Goal: Submit feedback/report problem: Submit feedback/report problem

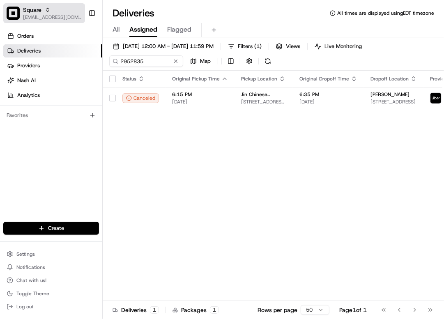
click at [43, 18] on span "[EMAIL_ADDRESS][DOMAIN_NAME]" at bounding box center [52, 17] width 59 height 7
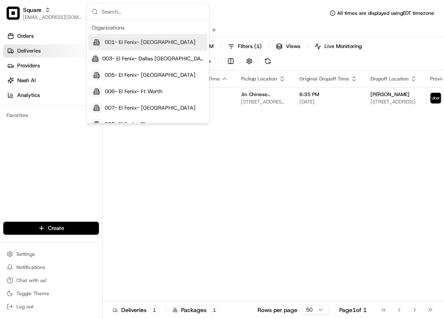
click at [48, 1] on div "Square avaldez@nashhelp.com Toggle Sidebar" at bounding box center [51, 13] width 102 height 26
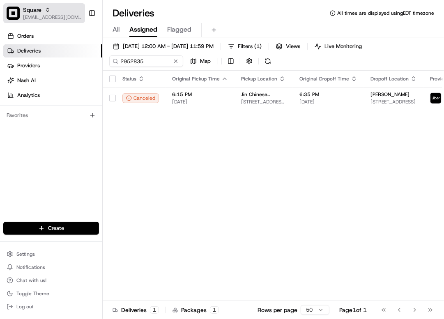
click at [52, 8] on div "Square" at bounding box center [52, 10] width 59 height 8
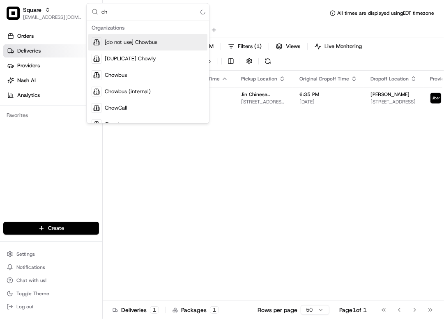
type input "c"
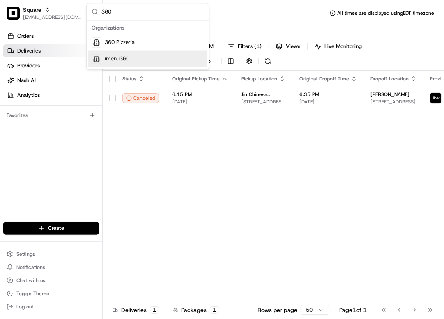
type input "360"
click at [136, 62] on div "imenu360" at bounding box center [147, 59] width 119 height 16
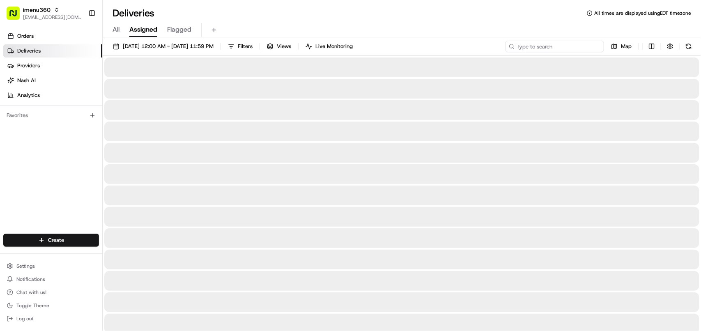
click at [443, 48] on input at bounding box center [554, 46] width 99 height 11
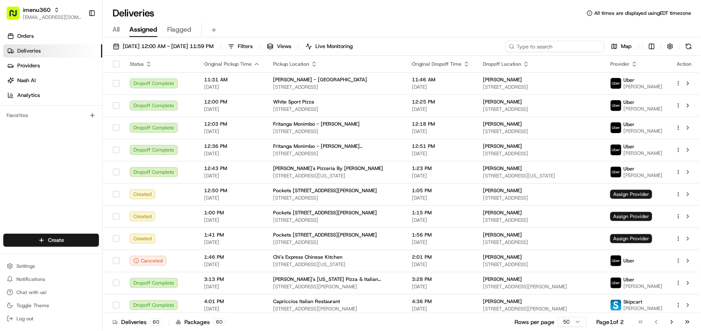
click at [443, 48] on input at bounding box center [554, 46] width 99 height 11
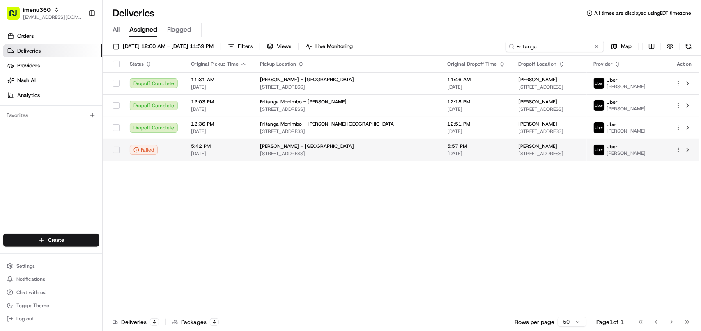
type input "Fritanga"
click at [443, 144] on span "[PERSON_NAME]" at bounding box center [538, 146] width 39 height 7
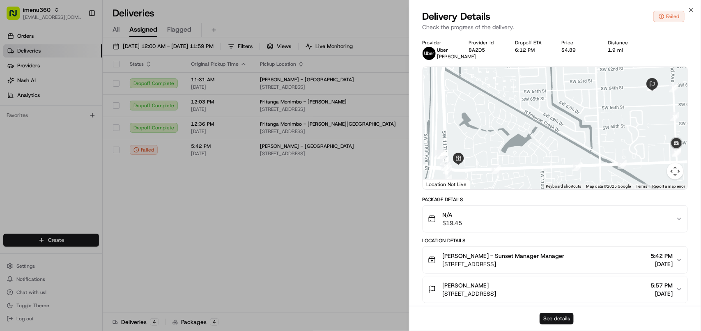
click at [443, 314] on button "See details" at bounding box center [557, 318] width 34 height 11
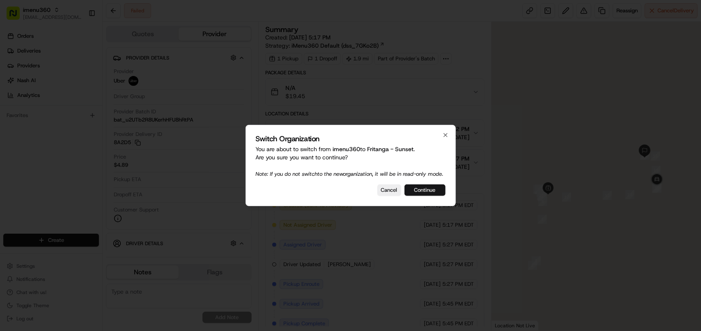
click at [415, 194] on button "Continue" at bounding box center [424, 189] width 41 height 11
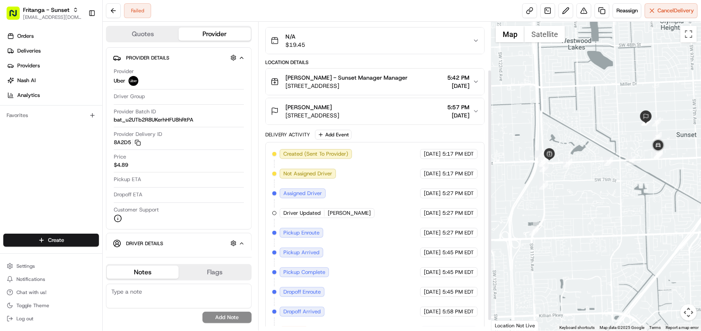
scroll to position [71, 0]
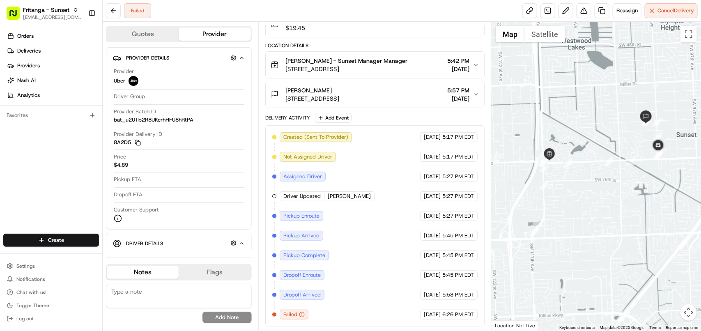
click at [374, 57] on span "Fritanga Monimbo - Sunset Manager Manager" at bounding box center [346, 61] width 122 height 8
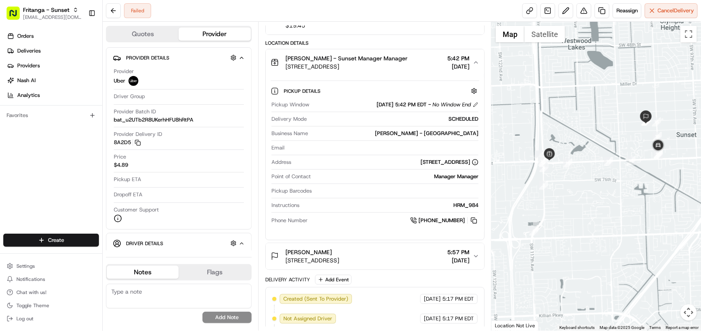
click at [374, 56] on span "Fritanga Monimbo - Sunset Manager Manager" at bounding box center [346, 58] width 122 height 8
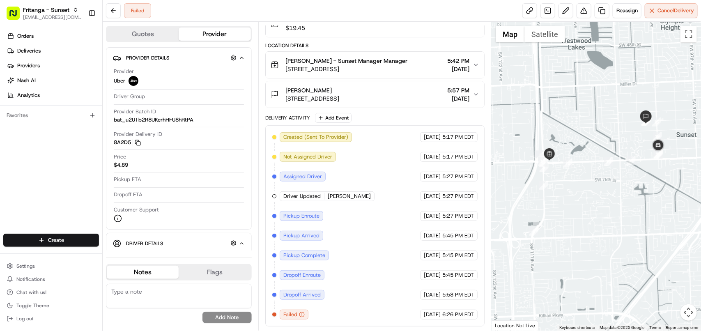
click at [430, 97] on div "Edward Lasher 10300 SW 64th St, Miami, FL 33173, USA 5:57 PM 08/18/2025" at bounding box center [372, 94] width 202 height 16
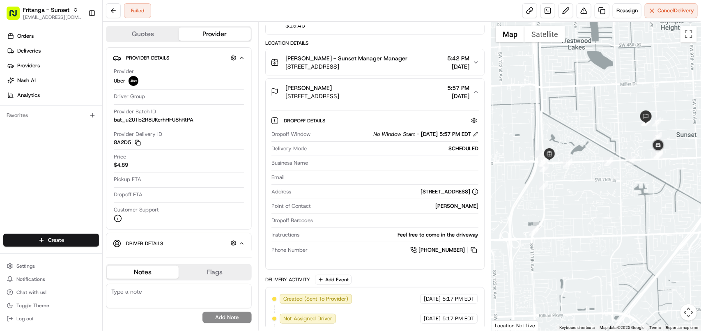
click at [430, 97] on div "Edward Lasher 10300 SW 64th St, Miami, FL 33173, USA 5:57 PM 08/18/2025" at bounding box center [372, 92] width 202 height 16
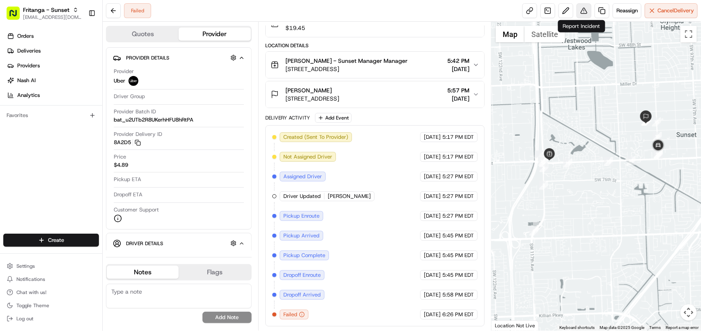
click at [581, 12] on button at bounding box center [583, 10] width 15 height 15
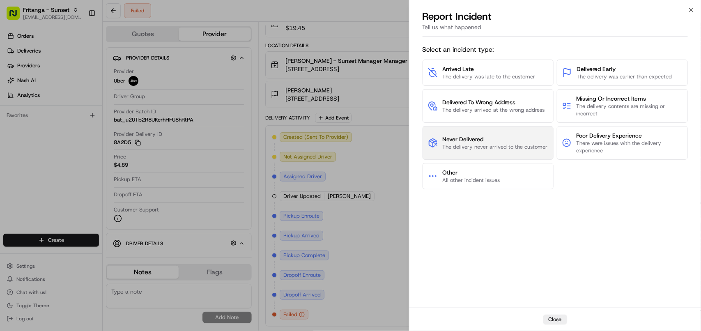
click at [487, 136] on span "Never Delivered" at bounding box center [495, 139] width 105 height 8
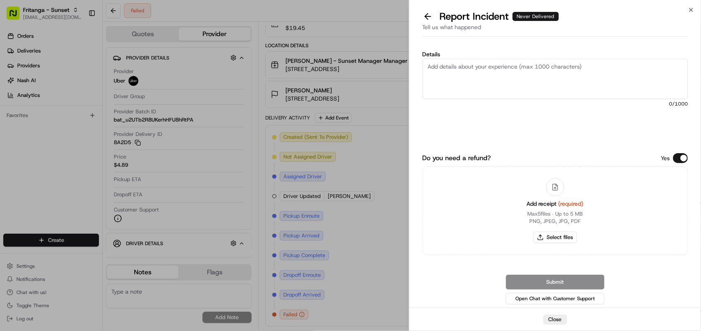
click at [499, 85] on textarea "Details" at bounding box center [555, 79] width 265 height 40
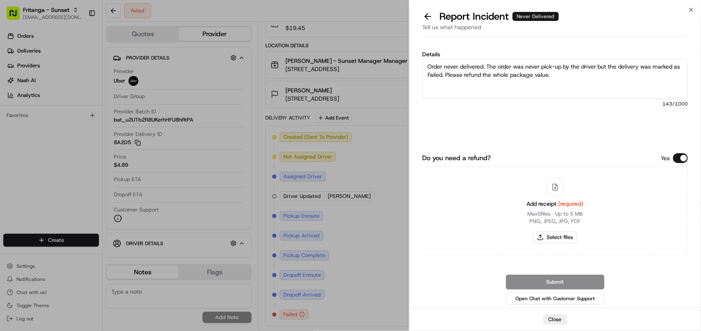
type textarea "Order never delivered. The order was never pick-up by the driver but the delive…"
click at [685, 159] on button "Do you need a refund?" at bounding box center [680, 158] width 15 height 10
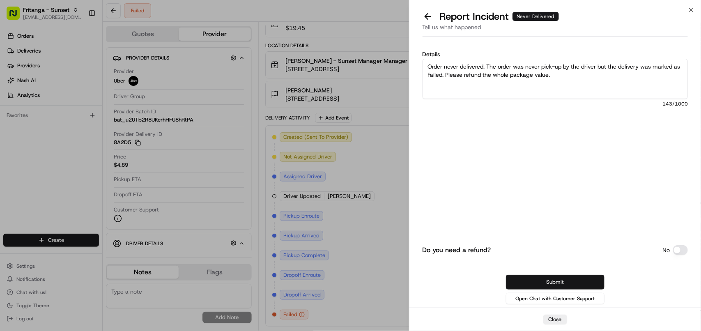
click at [570, 279] on button "Submit" at bounding box center [555, 282] width 99 height 15
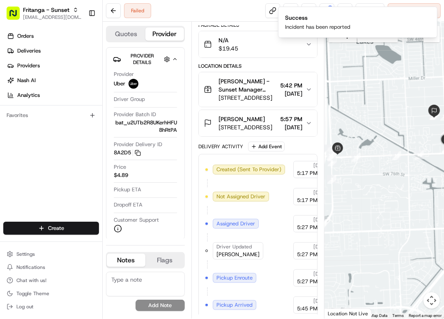
scroll to position [86, 0]
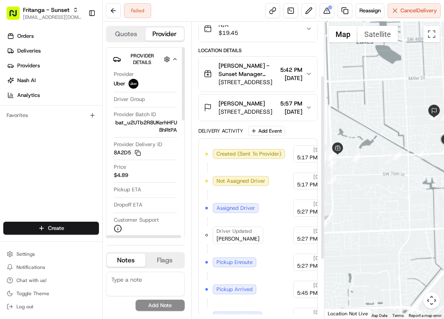
click at [148, 288] on textarea at bounding box center [145, 284] width 79 height 25
paste textarea "**Caller Information: Merchant **Reason for calling: ORder never delivered **Re…"
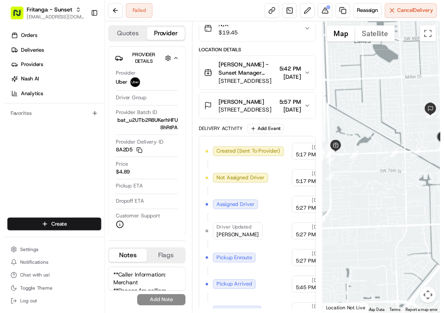
scroll to position [61, 0]
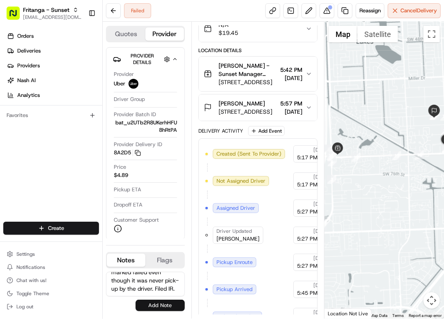
type textarea "**Caller Information: Merchant **Reason for calling: ORder never delivered **Re…"
click at [160, 309] on button "Add Note" at bounding box center [160, 305] width 49 height 11
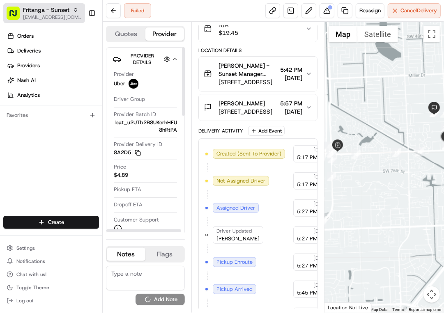
scroll to position [0, 0]
